Goal: Find specific page/section: Find specific page/section

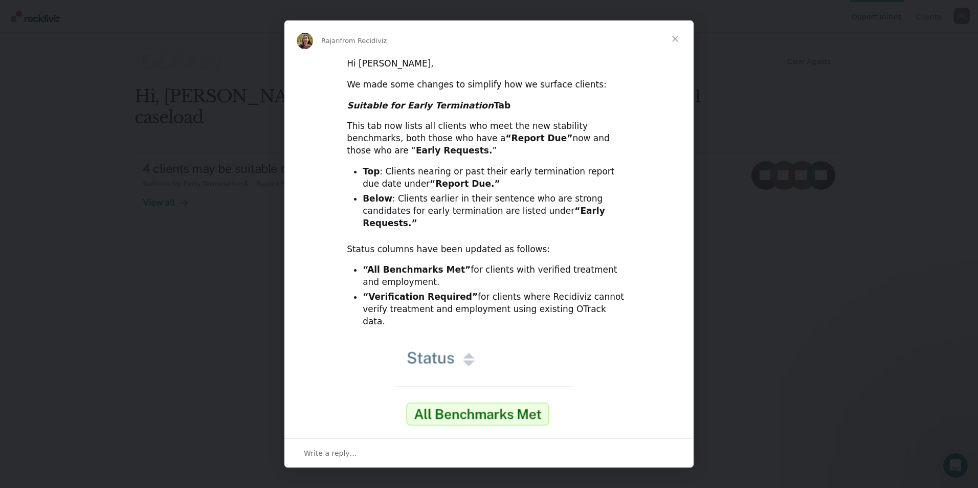
click at [673, 40] on span "Close" at bounding box center [675, 38] width 37 height 37
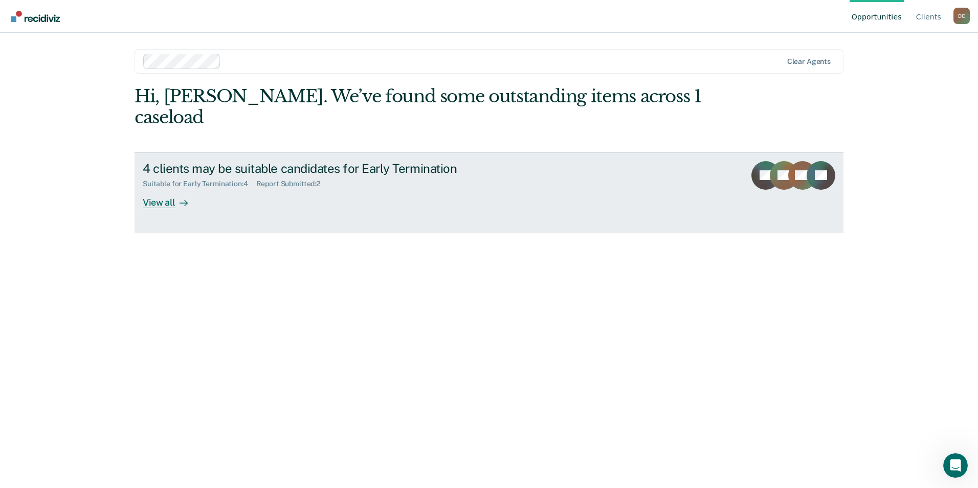
click at [189, 188] on div "View all" at bounding box center [171, 198] width 57 height 20
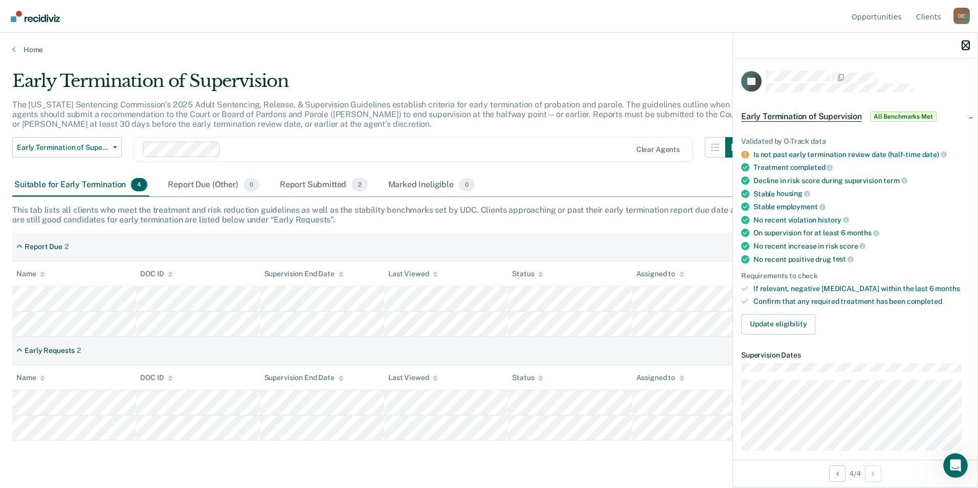
click at [963, 43] on icon "button" at bounding box center [965, 45] width 7 height 7
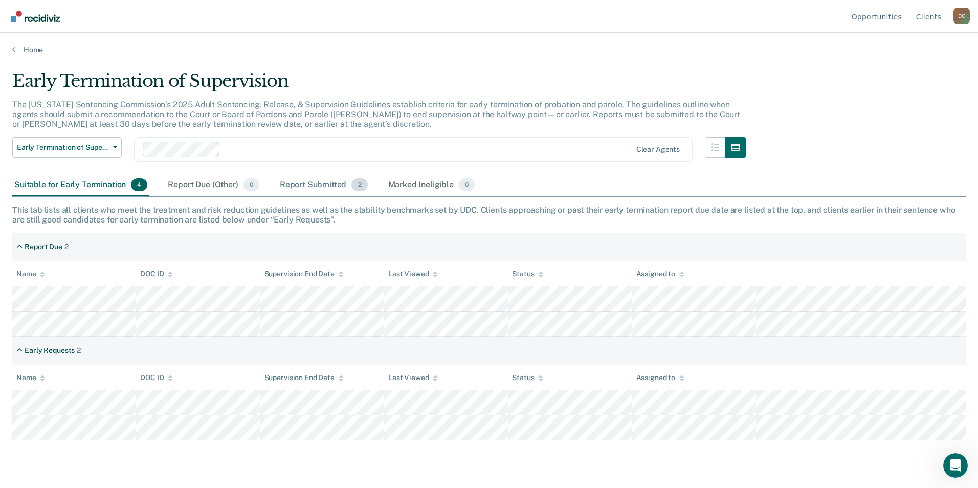
click at [315, 185] on div "Report Submitted 2" at bounding box center [324, 185] width 92 height 23
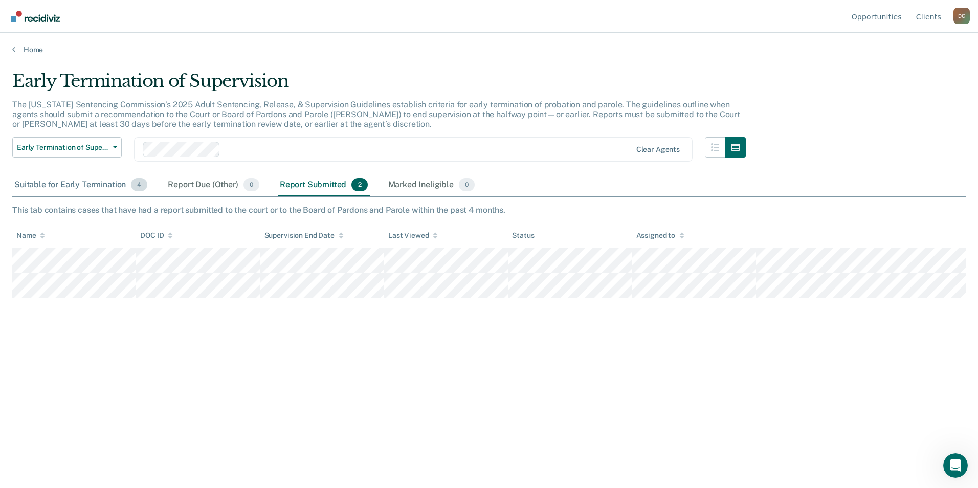
click at [98, 184] on div "Suitable for Early Termination 4" at bounding box center [80, 185] width 137 height 23
